Goal: Find specific page/section

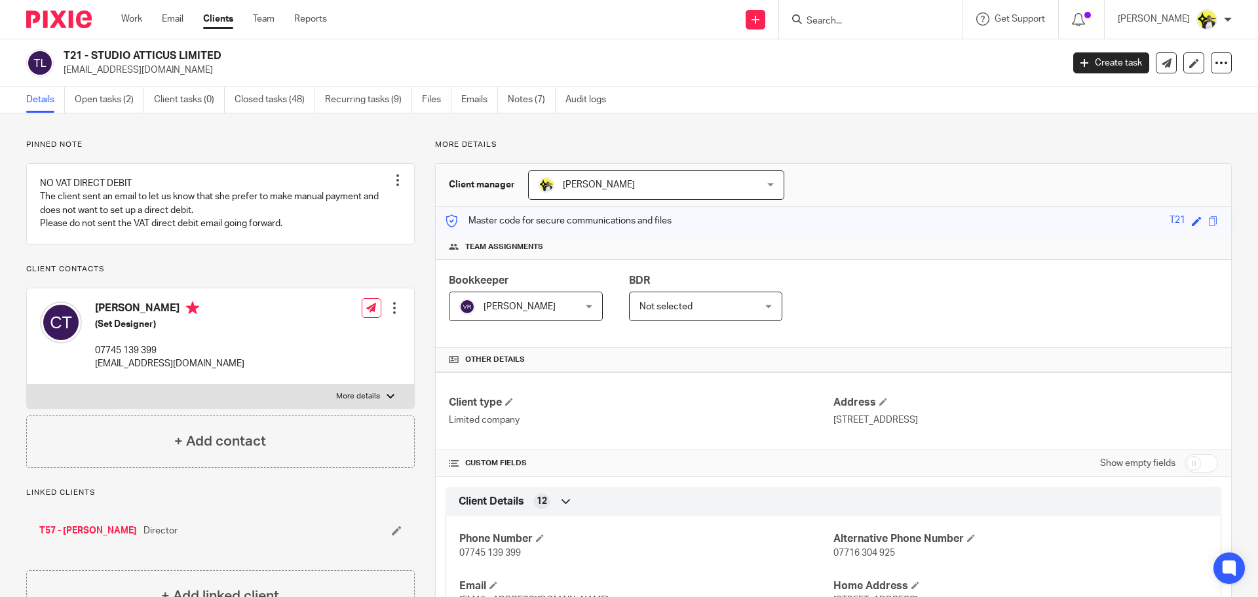
click at [846, 13] on form at bounding box center [875, 19] width 140 height 16
click at [843, 17] on input "Search" at bounding box center [864, 22] width 118 height 12
click at [817, 17] on input "Search" at bounding box center [864, 22] width 118 height 12
type input "m"
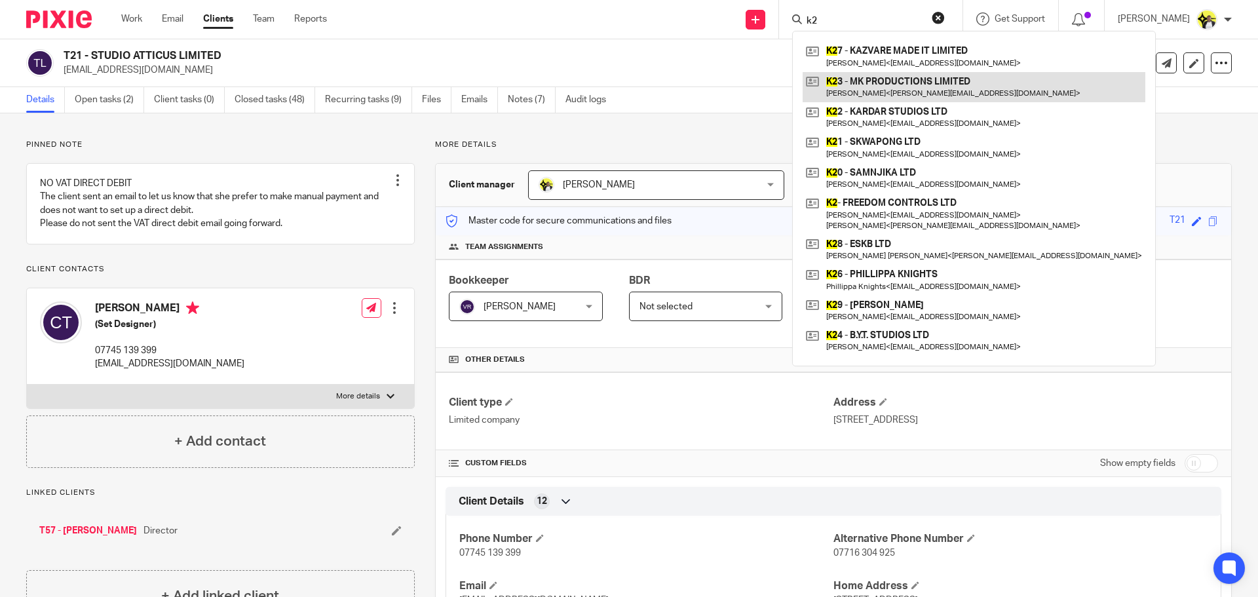
type input "k2"
click at [930, 85] on link at bounding box center [974, 87] width 343 height 30
